Goal: Task Accomplishment & Management: Manage account settings

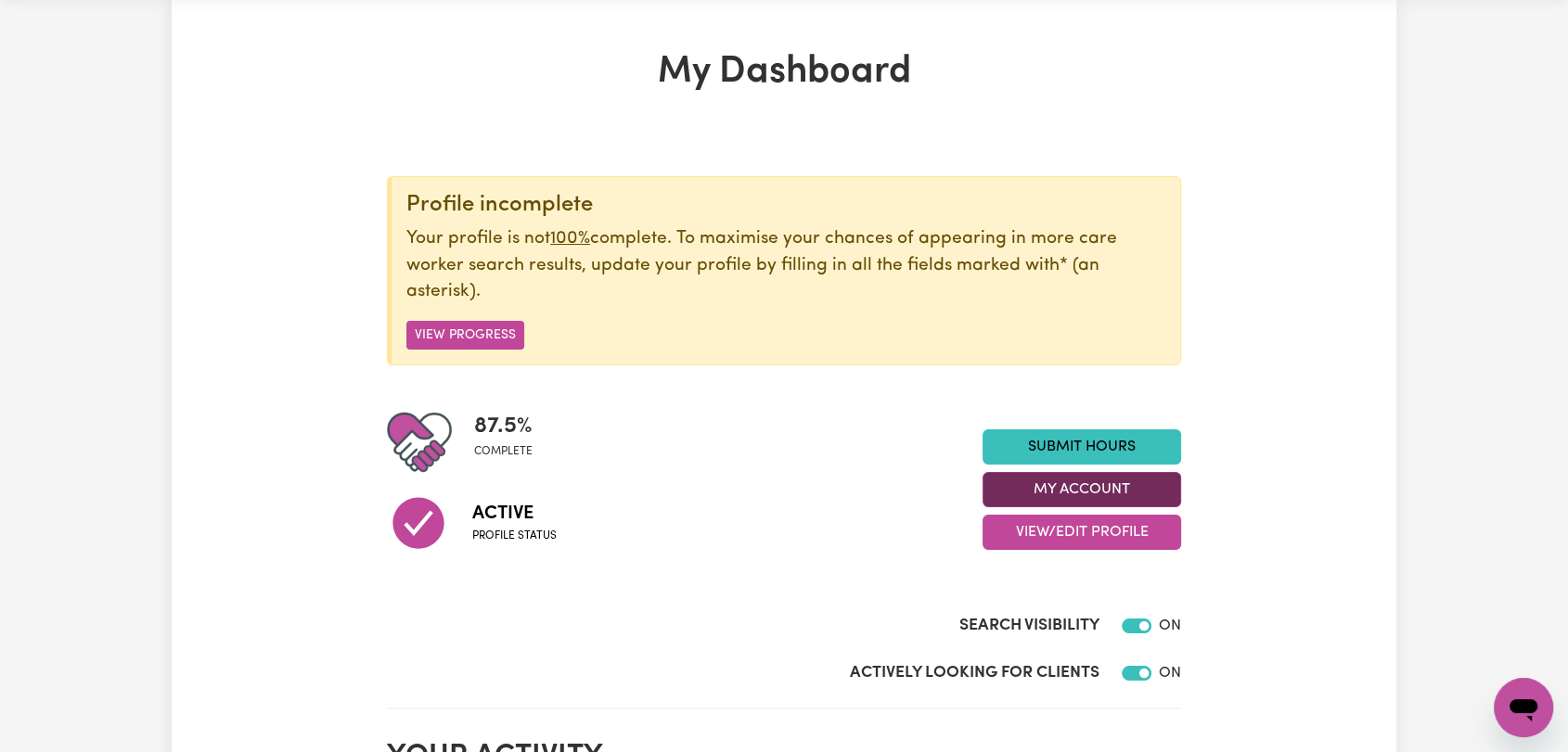
scroll to position [103, 0]
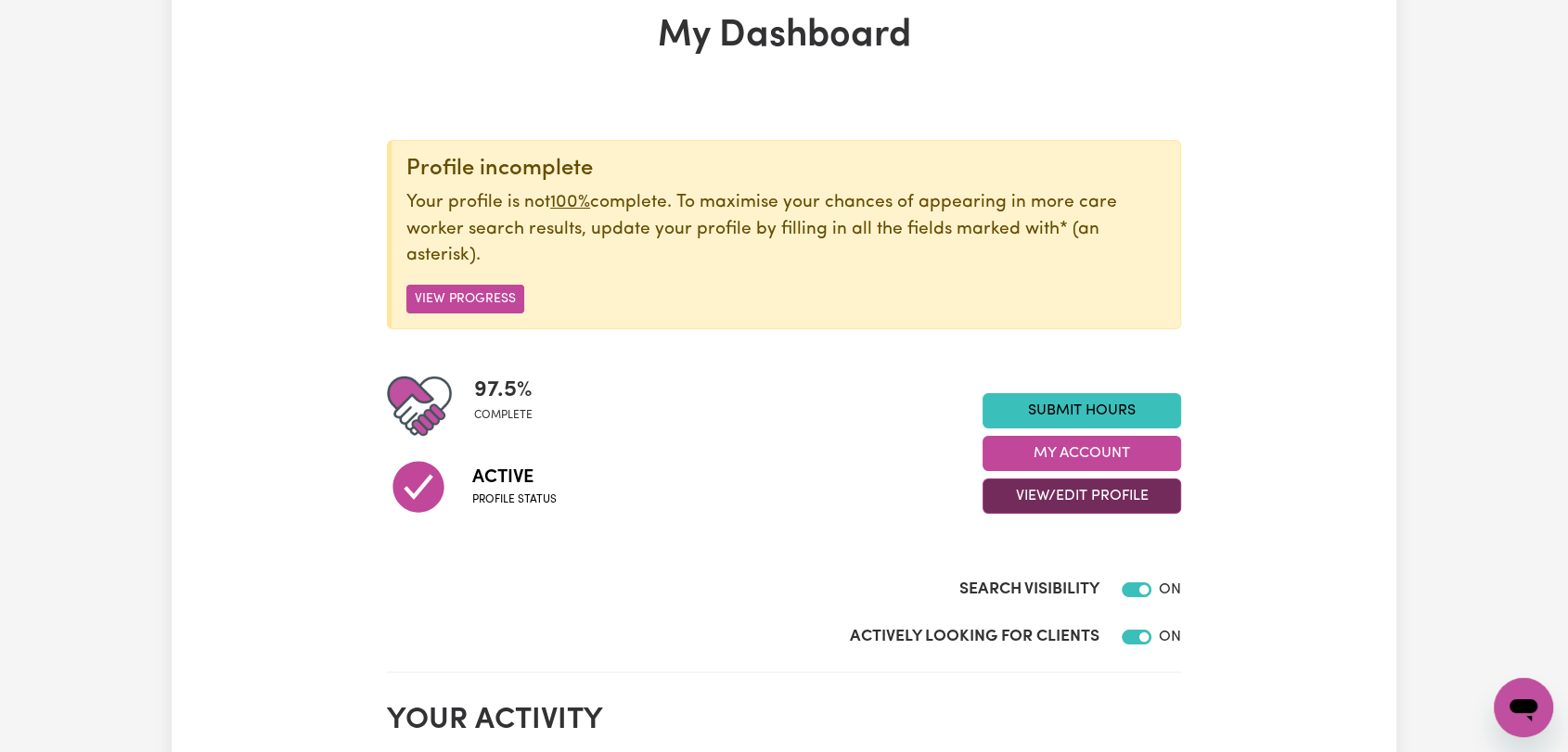
click at [1061, 492] on button "View/Edit Profile" at bounding box center [1081, 496] width 198 height 35
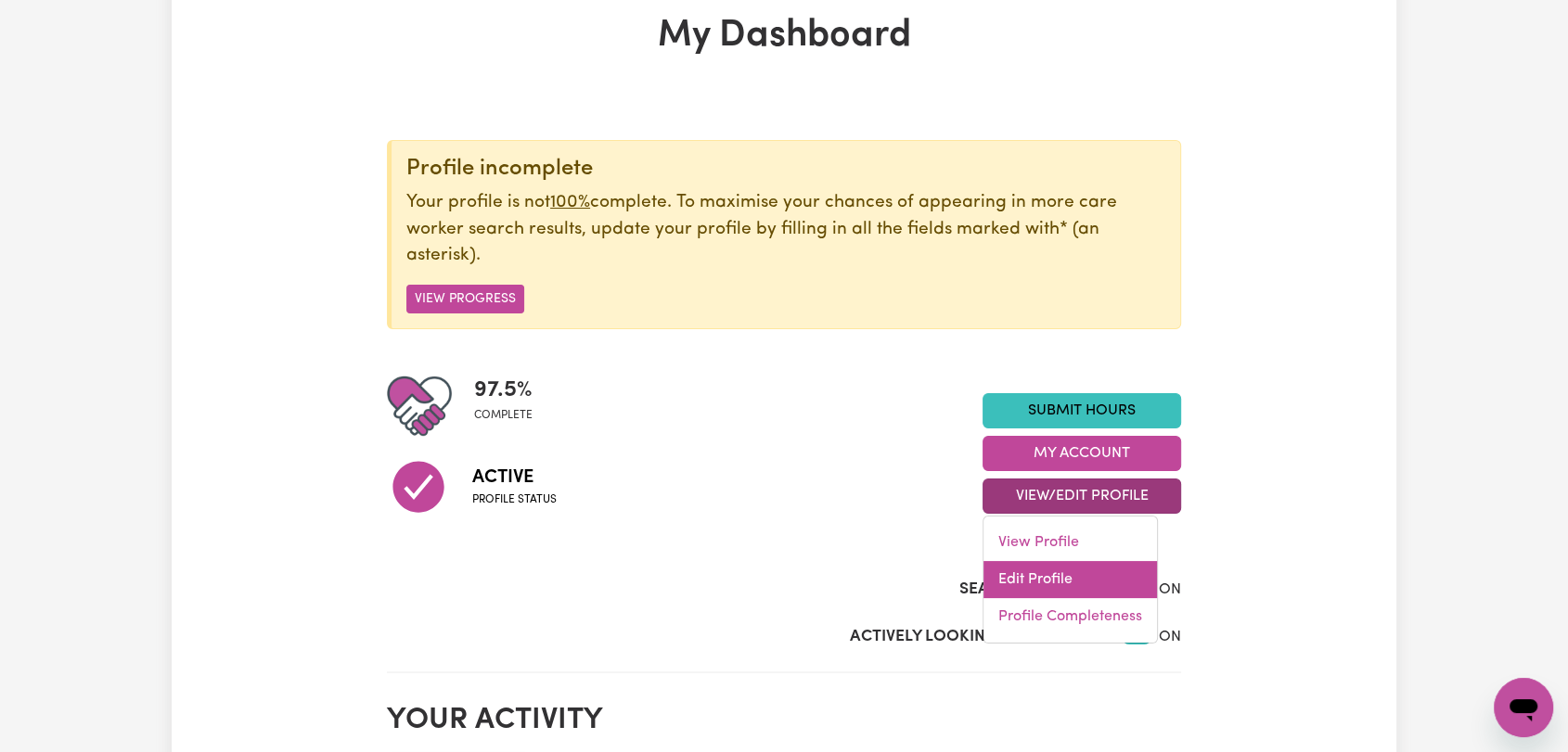
click at [1036, 569] on link "Edit Profile" at bounding box center [1070, 579] width 174 height 37
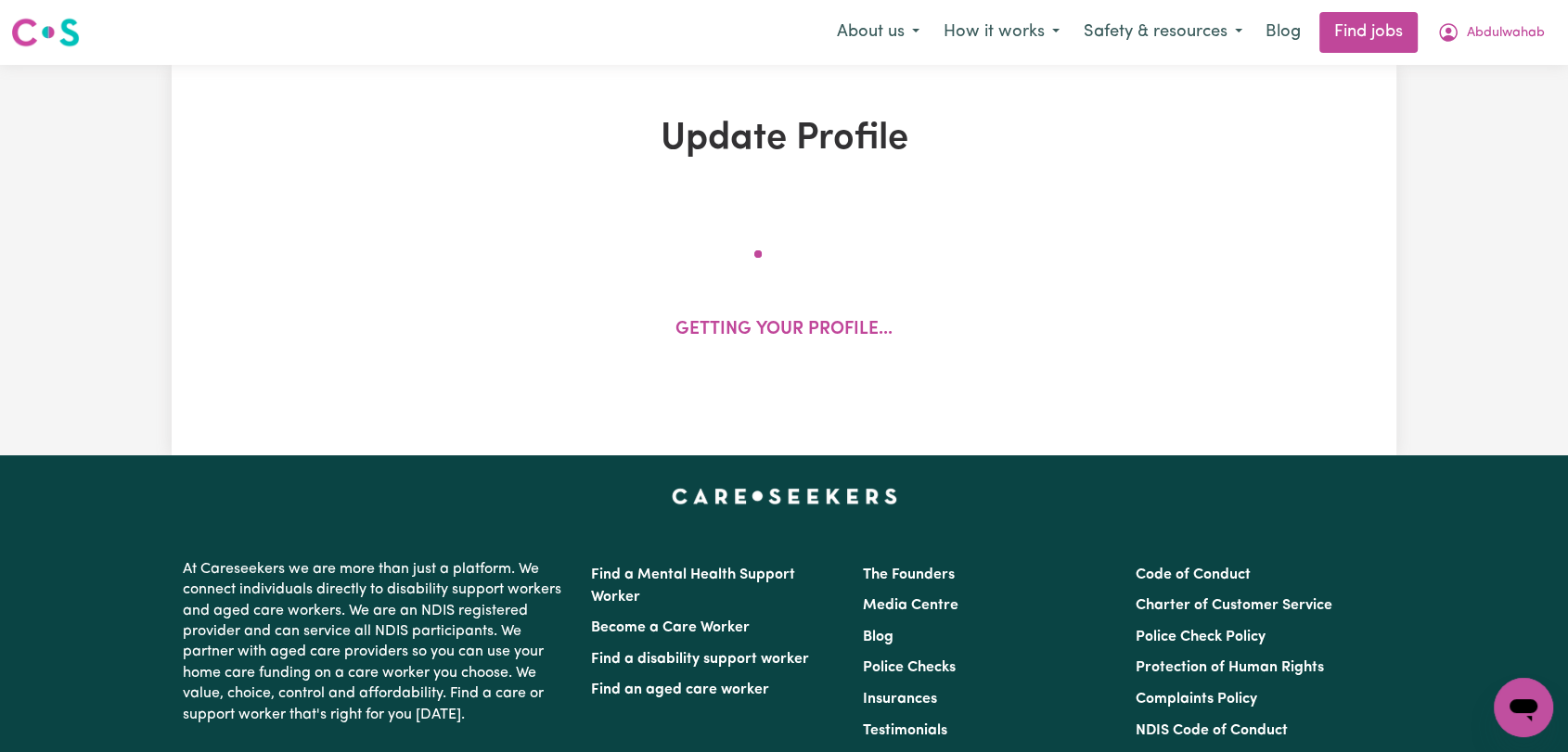
select select "[DEMOGRAPHIC_DATA]"
select select "Australian PR"
select select "Studying a healthcare related degree or qualification"
select select "37"
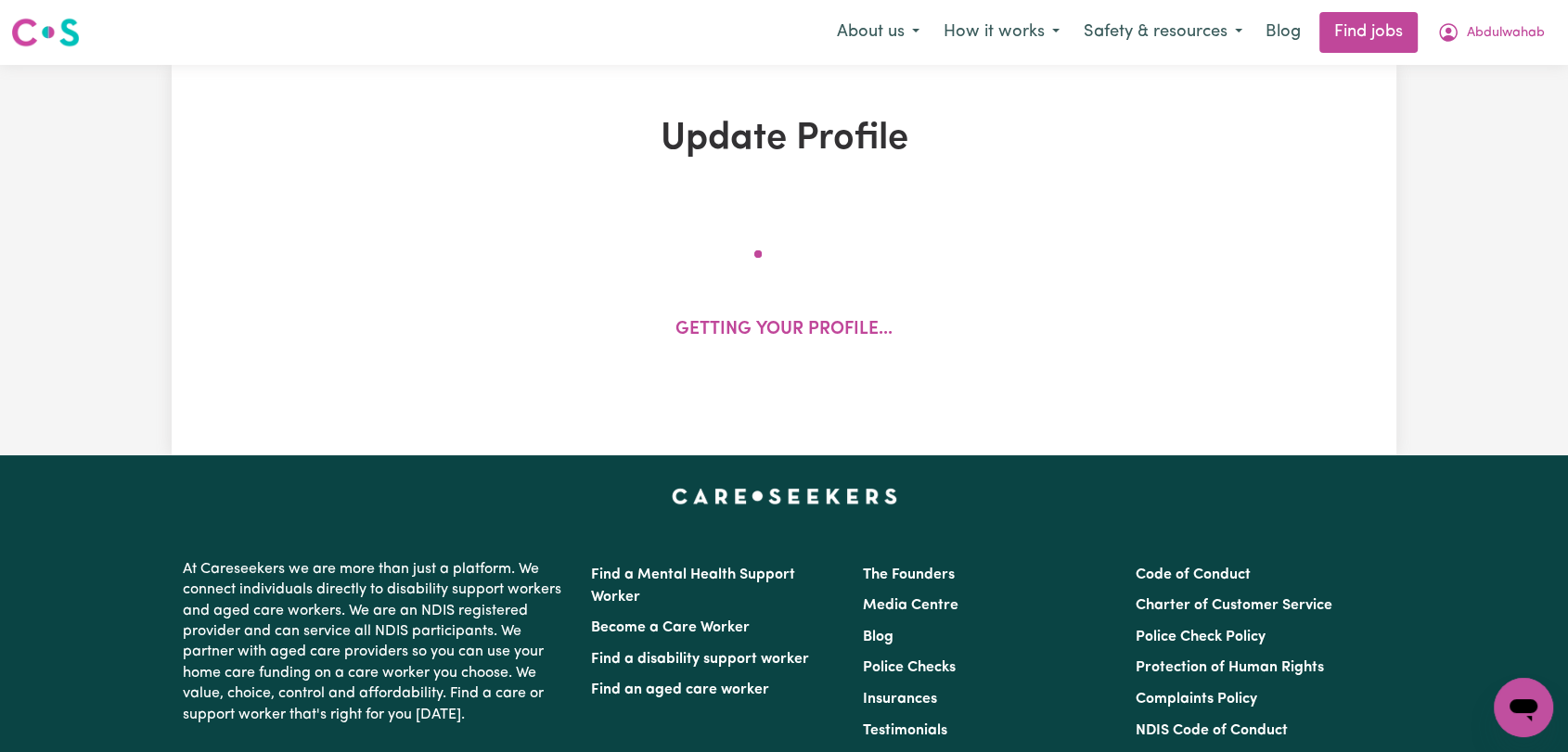
select select "37"
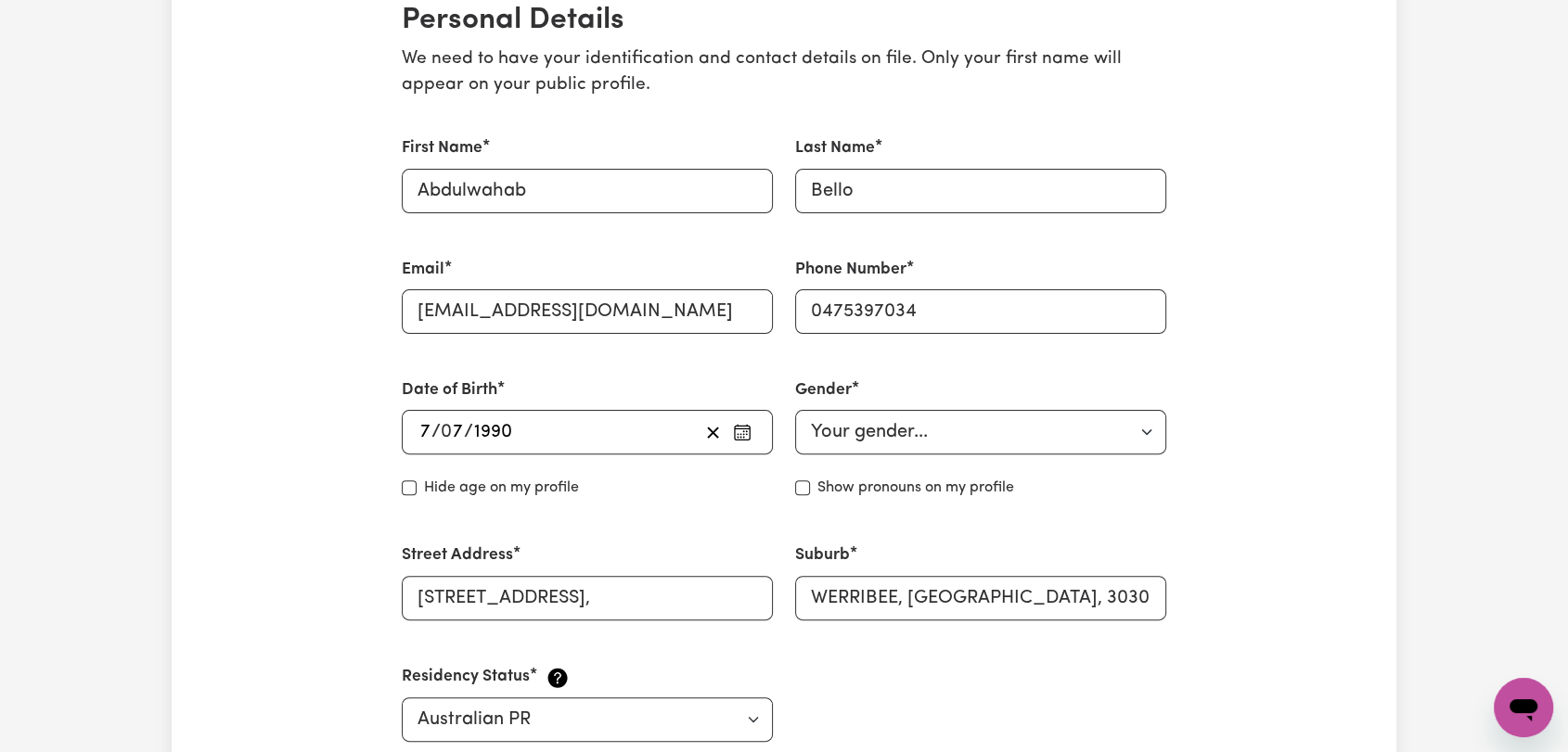
scroll to position [720, 0]
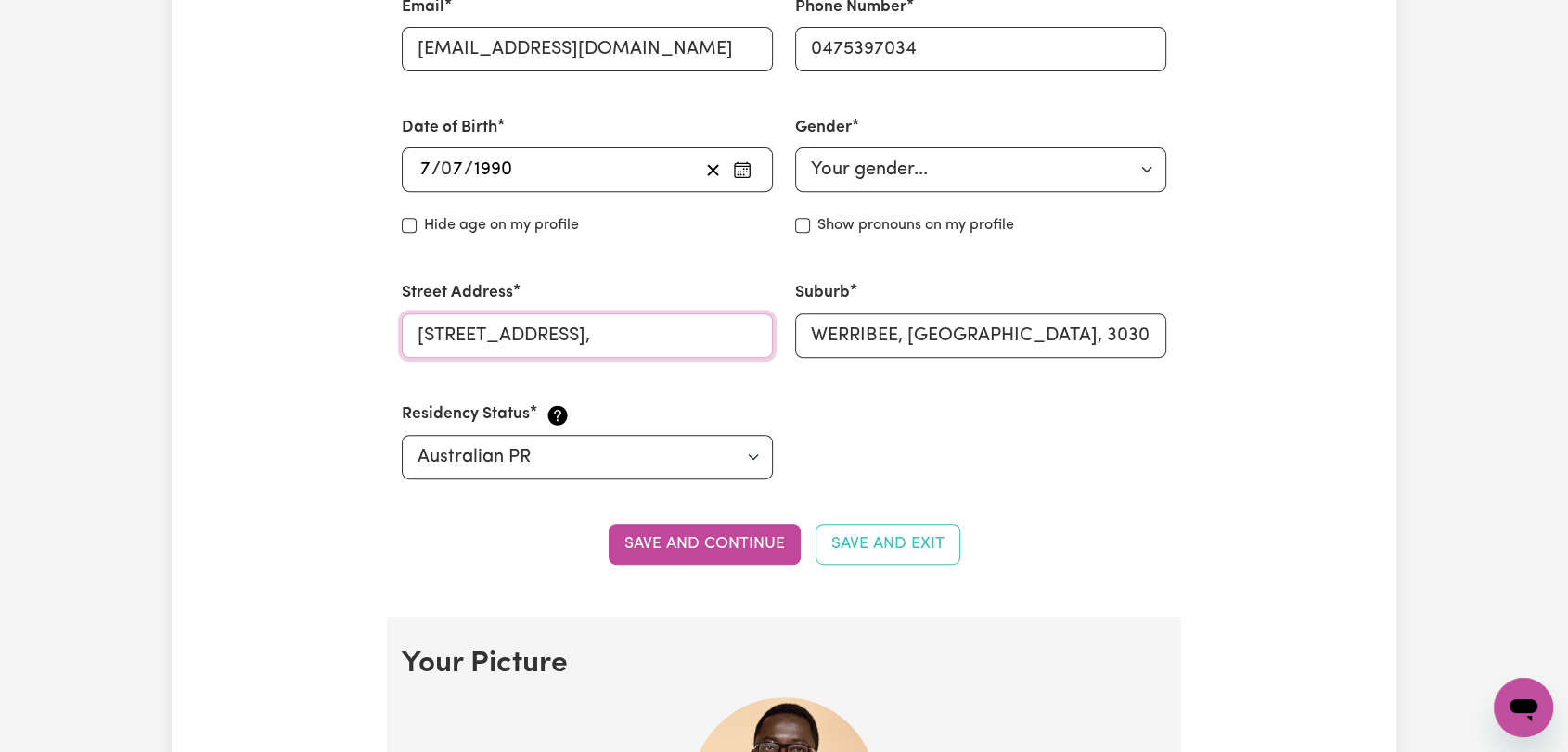
click at [574, 332] on input "[STREET_ADDRESS]," at bounding box center [587, 336] width 371 height 45
paste input "[STREET_ADDRESS]"
type input "[STREET_ADDRESS]"
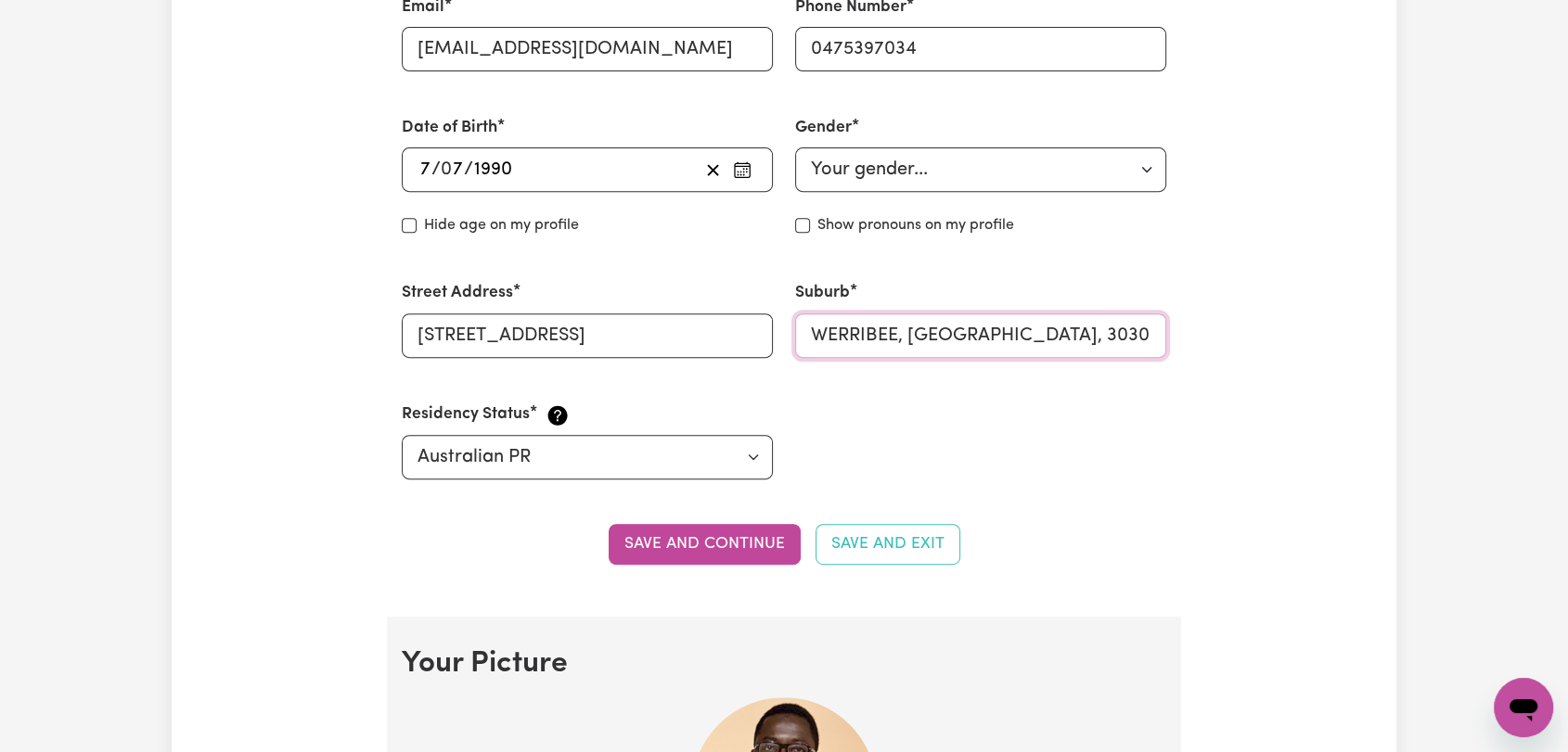
click at [869, 340] on input "WERRIBEE, [GEOGRAPHIC_DATA], 3030" at bounding box center [980, 336] width 371 height 45
paste input "Collingwood"
drag, startPoint x: 1048, startPoint y: 343, endPoint x: 915, endPoint y: 323, distance: 134.5
click at [915, 323] on input "Collingwood, Victoria, 3030" at bounding box center [980, 336] width 371 height 45
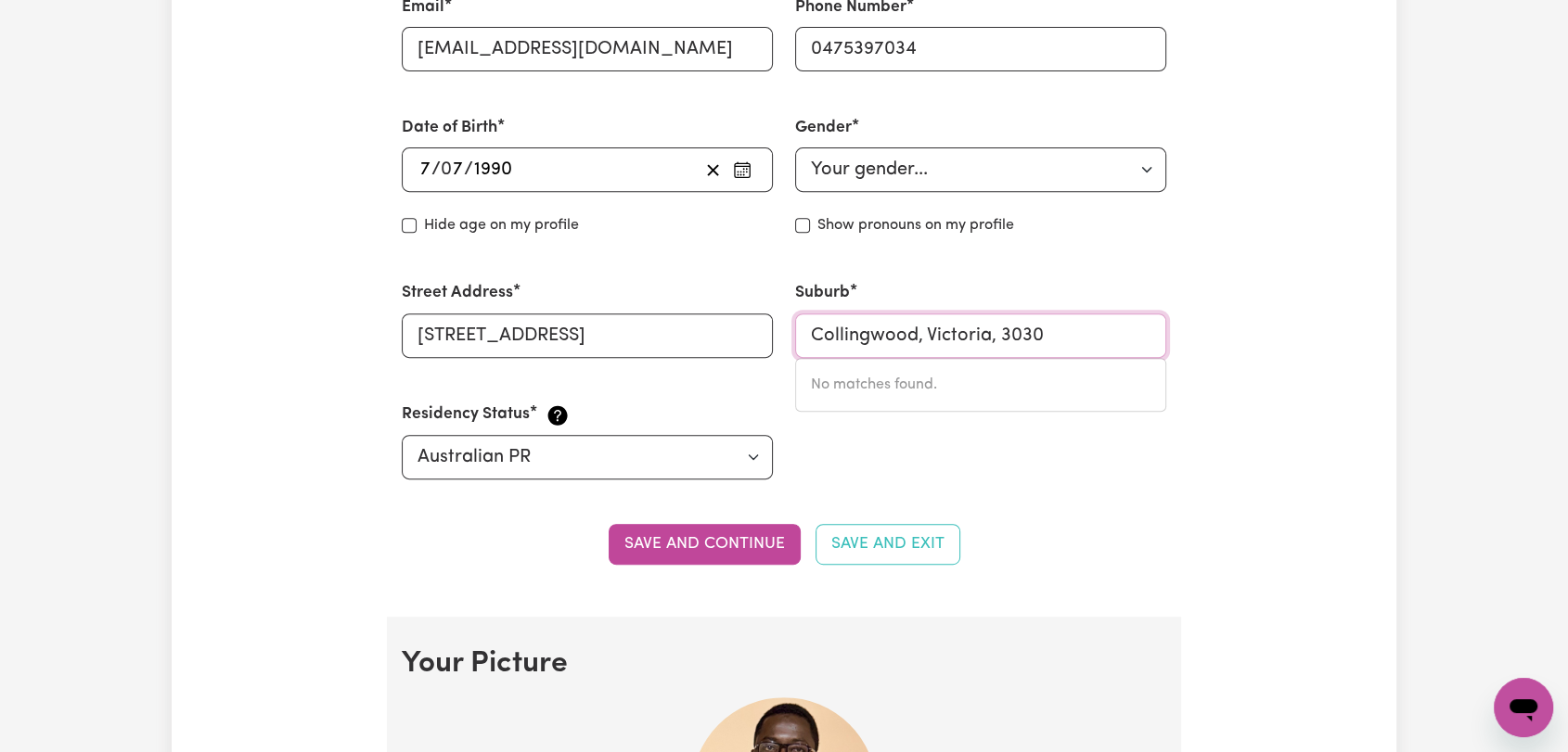
type input "Collingwood"
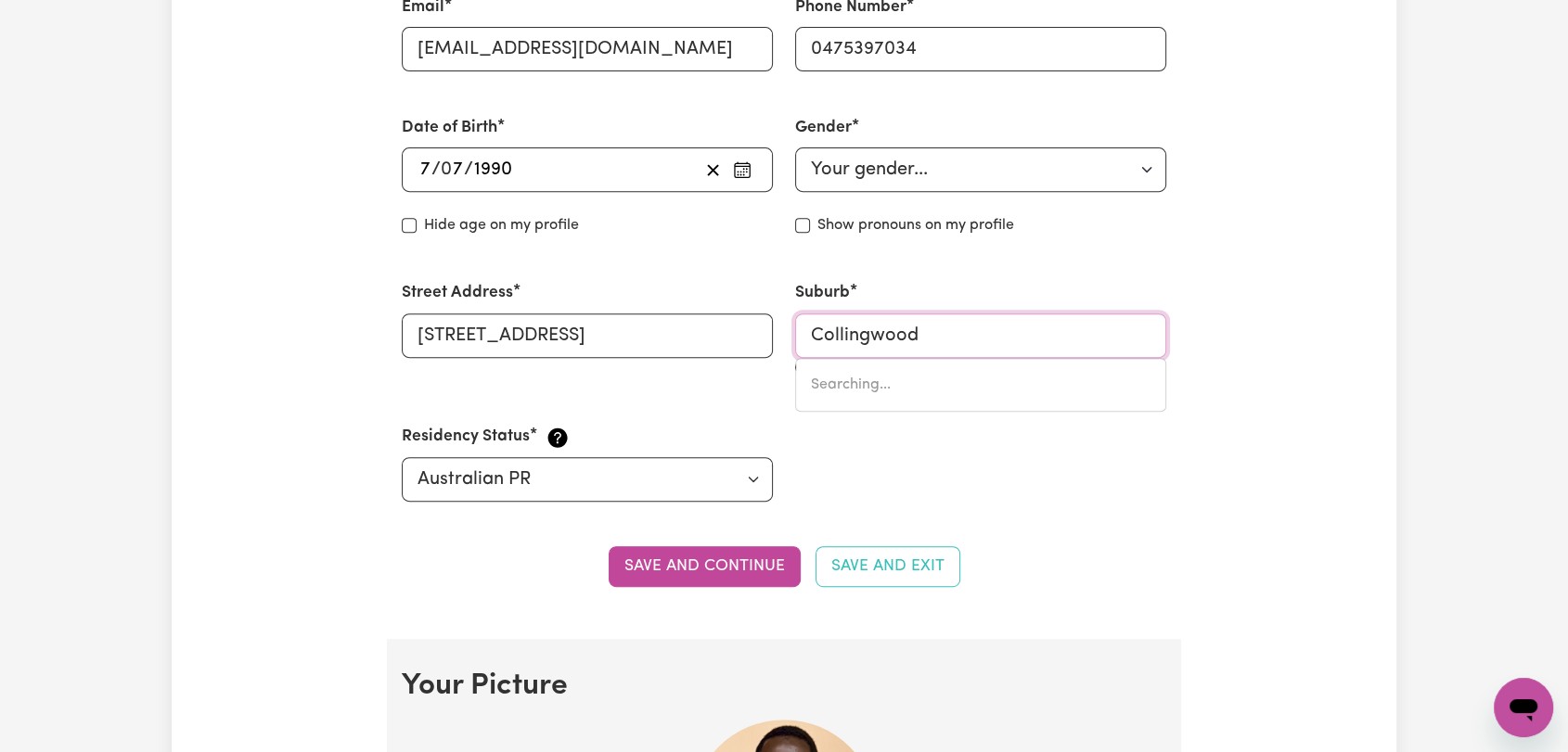
type input "[GEOGRAPHIC_DATA], [GEOGRAPHIC_DATA], 2850"
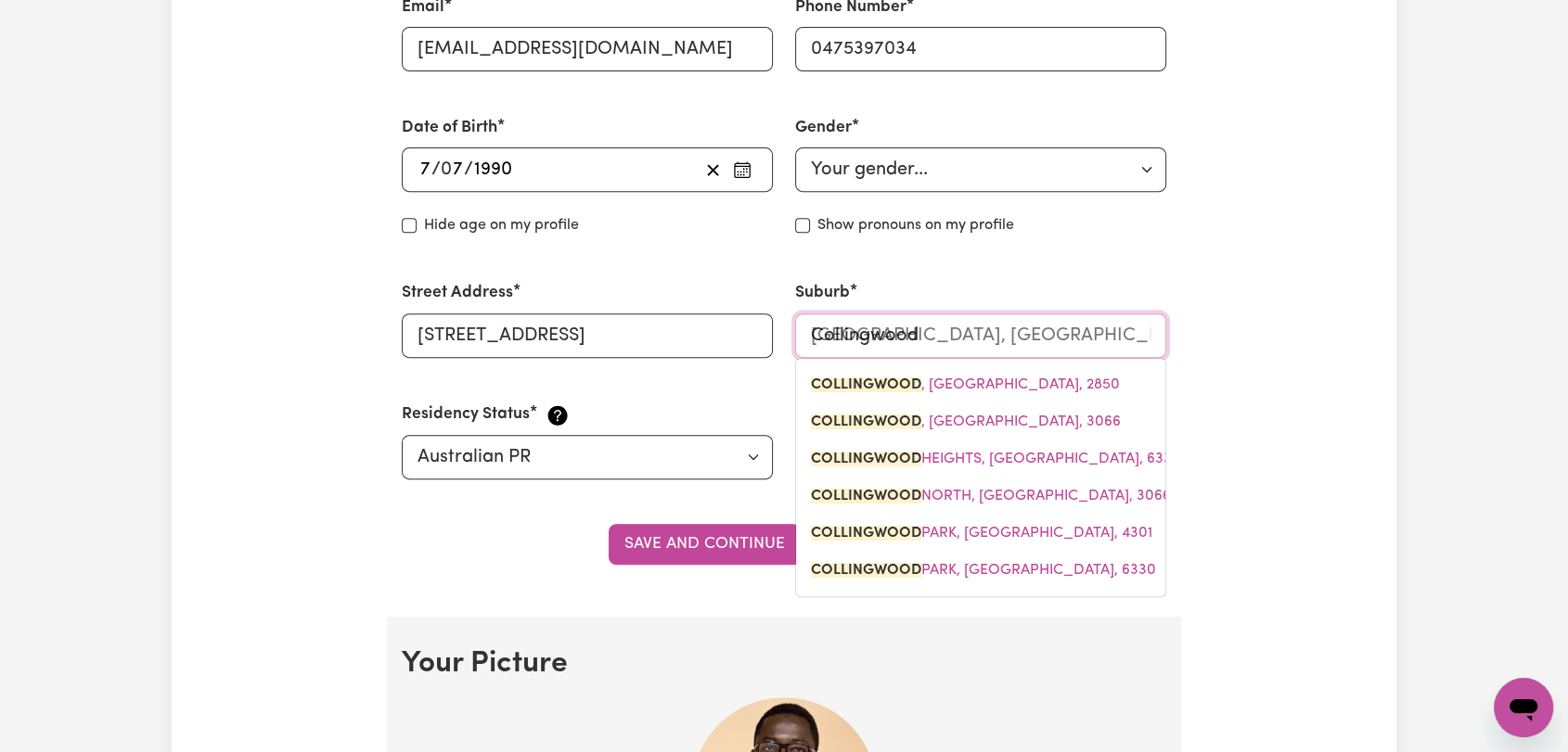
type input "Collingwood"
type input "[GEOGRAPHIC_DATA], [GEOGRAPHIC_DATA], 2850"
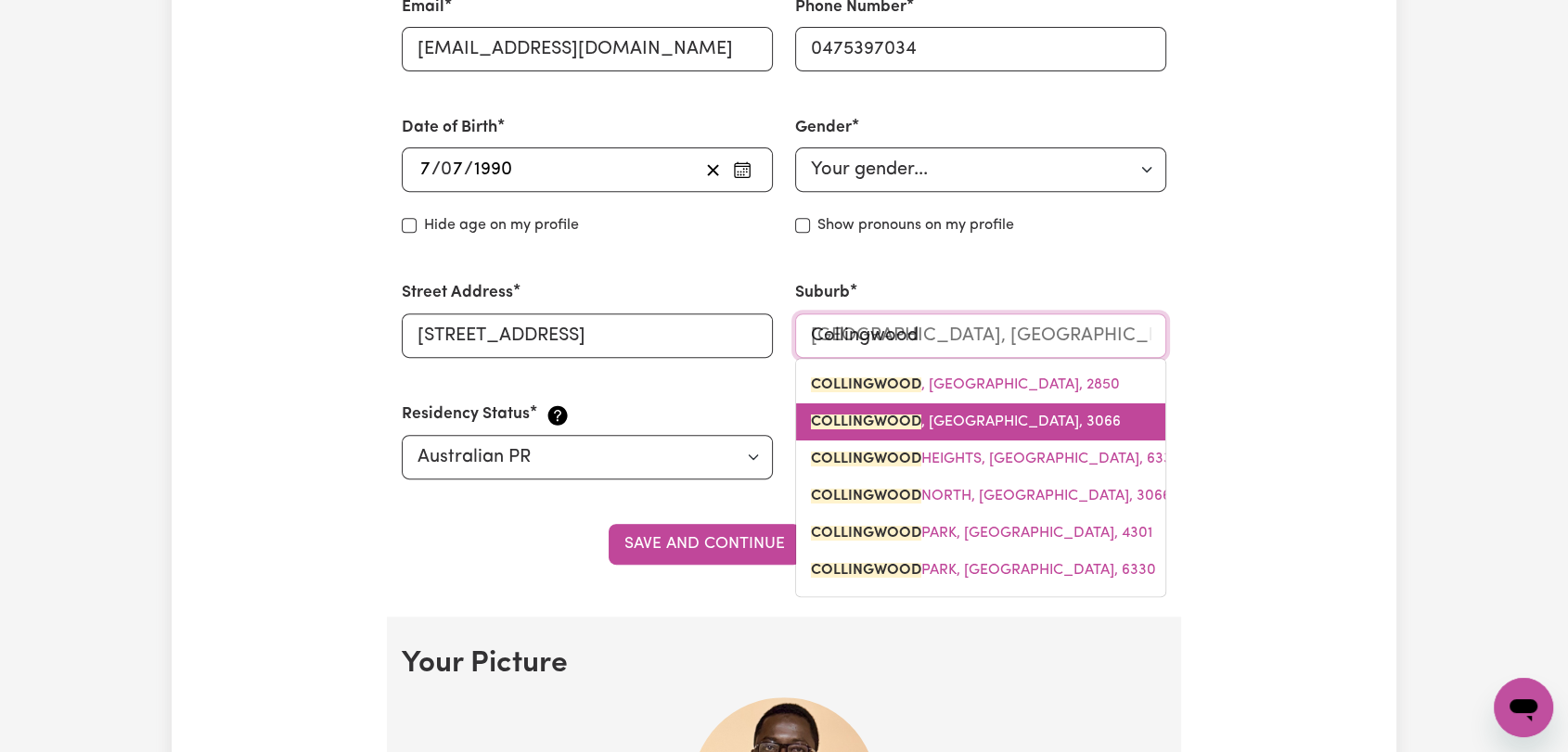
click at [977, 417] on span "COLLINGWOOD , [GEOGRAPHIC_DATA], 3066" at bounding box center [965, 422] width 310 height 15
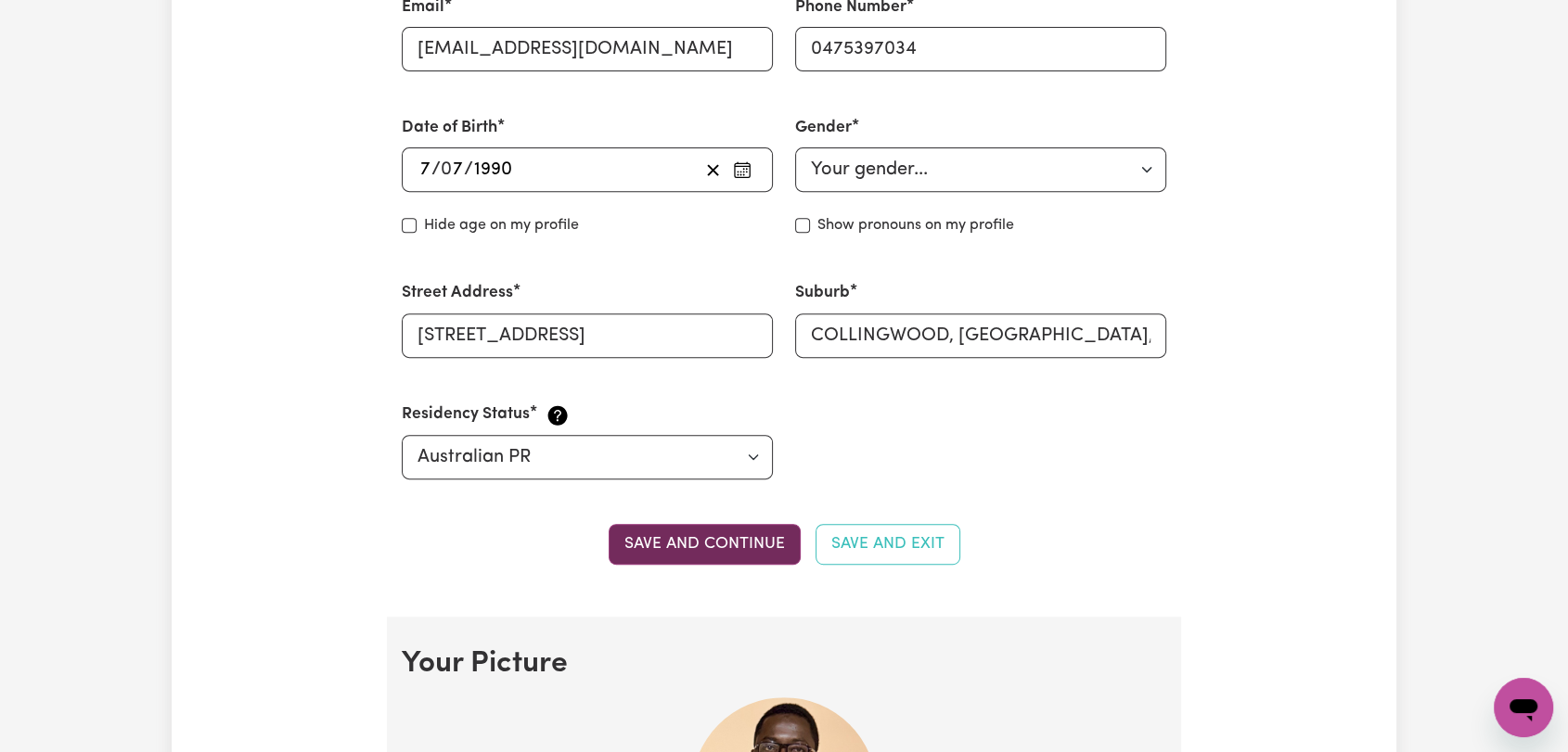
click at [709, 544] on button "Save and continue" at bounding box center [704, 545] width 192 height 41
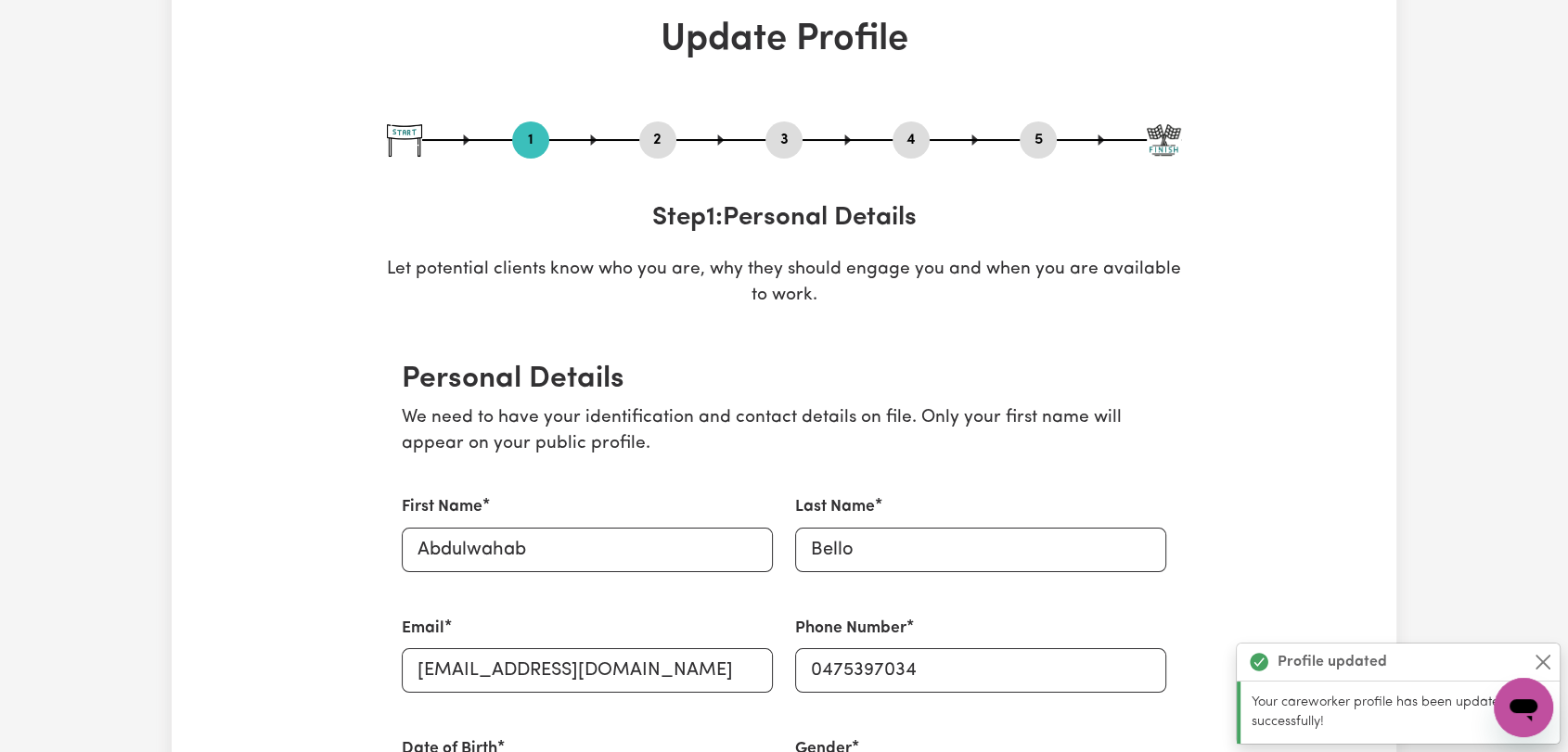
scroll to position [0, 0]
